Goal: Transaction & Acquisition: Purchase product/service

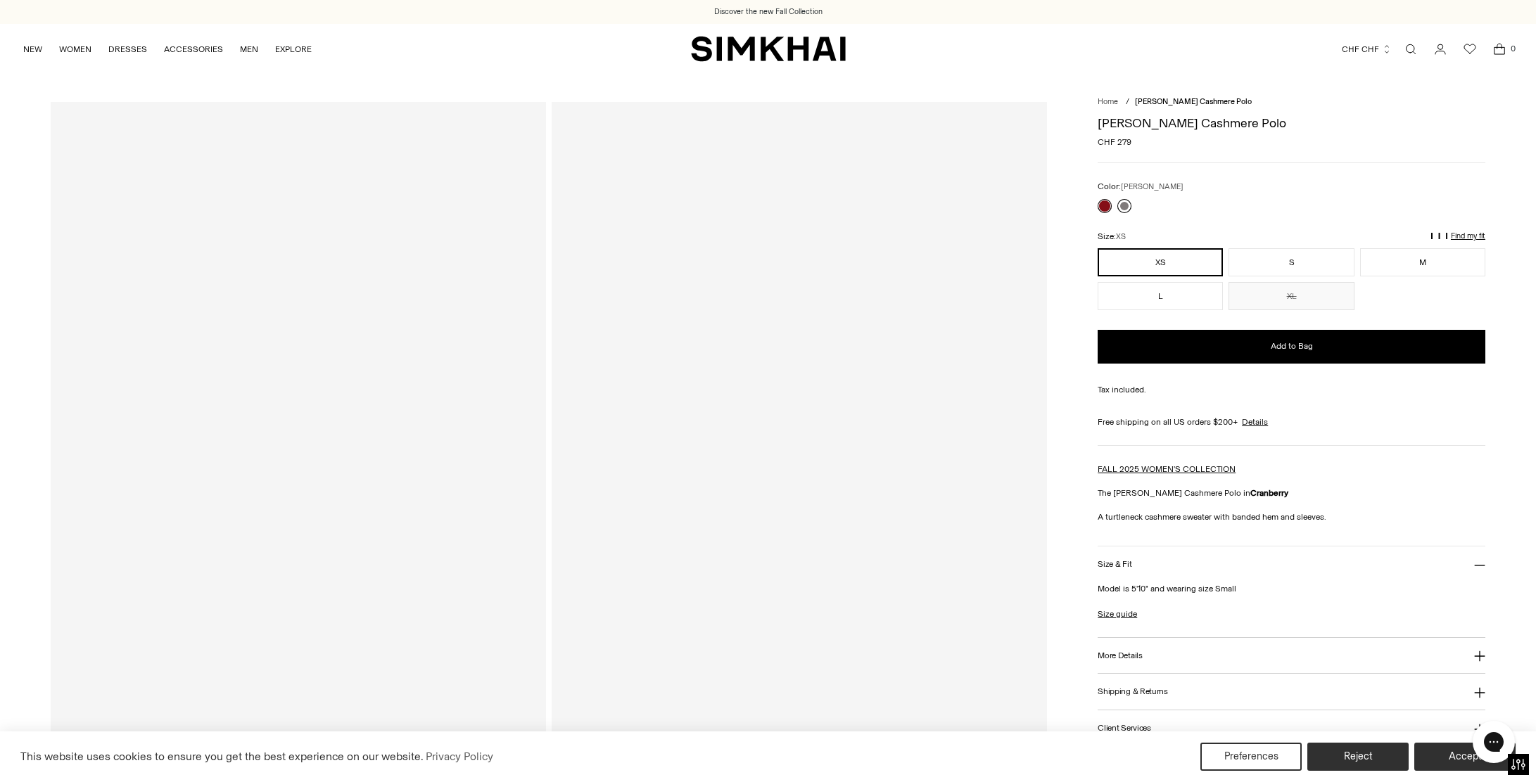
click at [1128, 205] on link at bounding box center [1124, 206] width 14 height 14
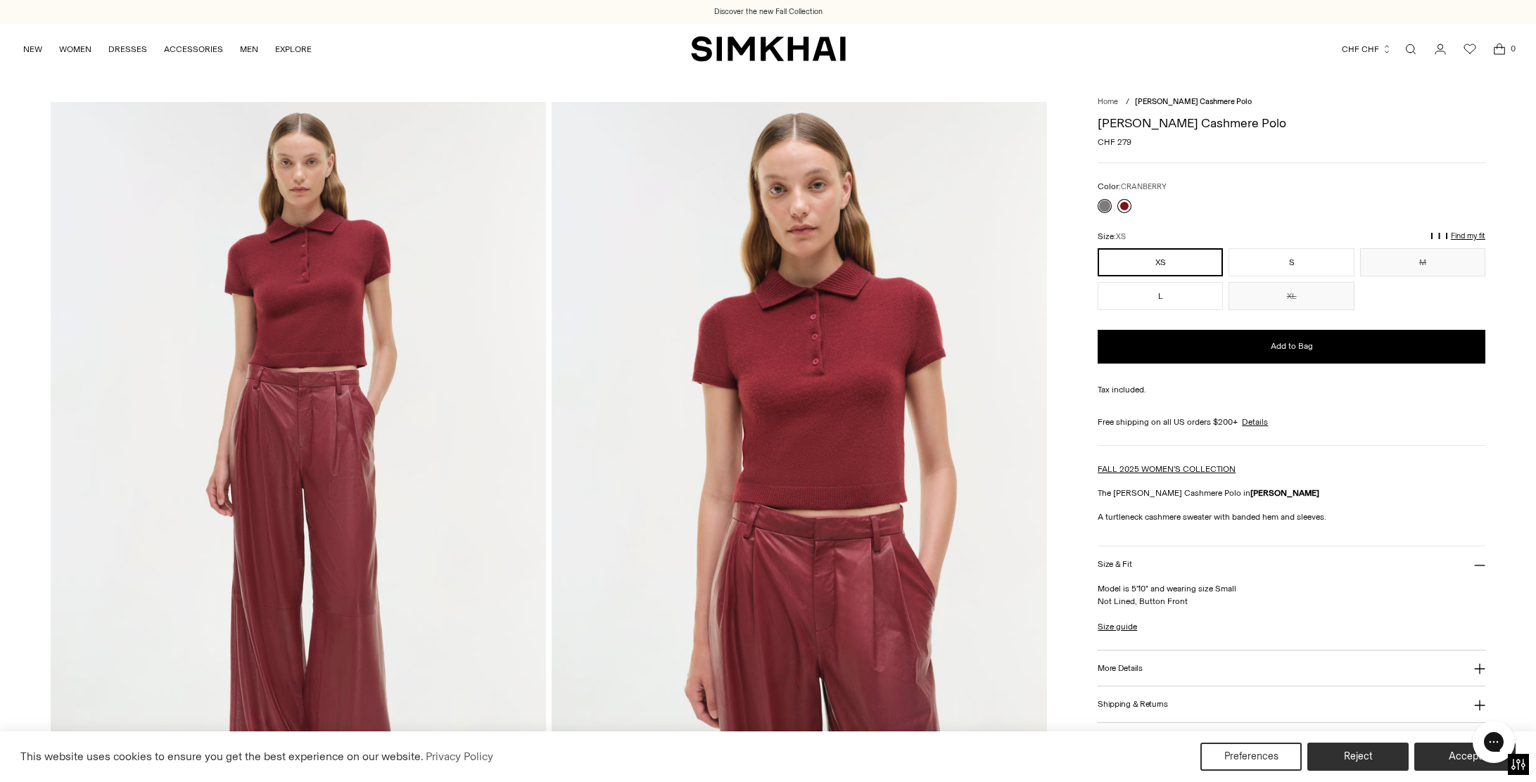
click at [1130, 204] on link at bounding box center [1124, 206] width 14 height 14
